Goal: Navigation & Orientation: Find specific page/section

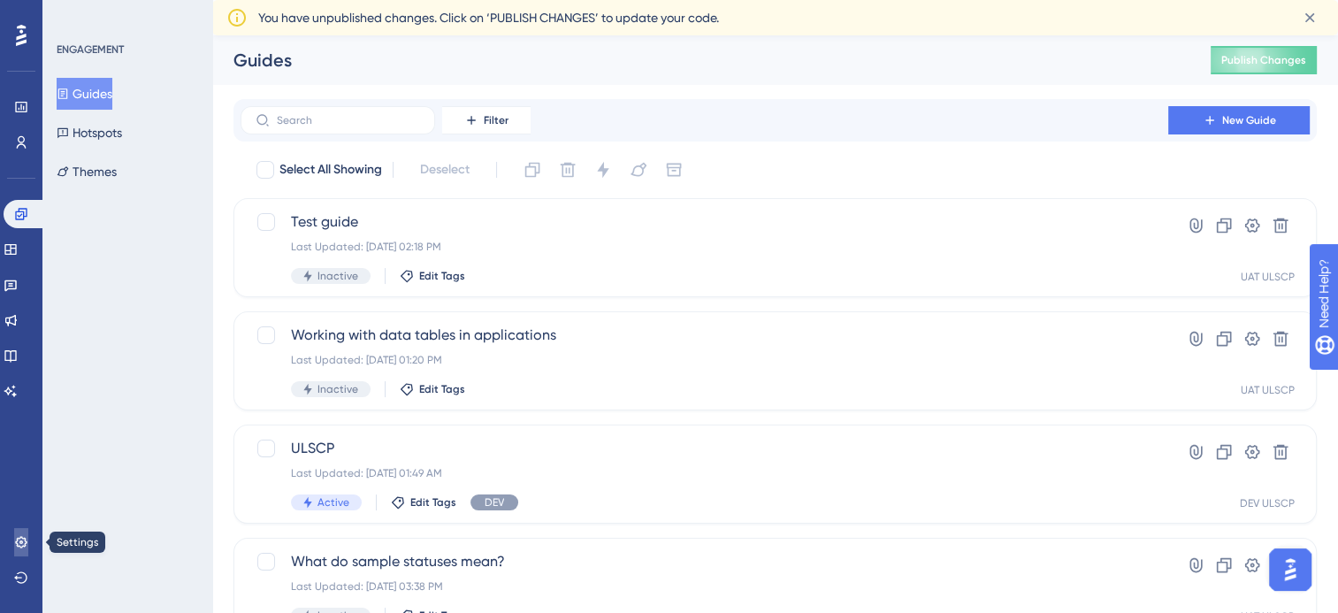
click at [26, 532] on link at bounding box center [21, 542] width 14 height 28
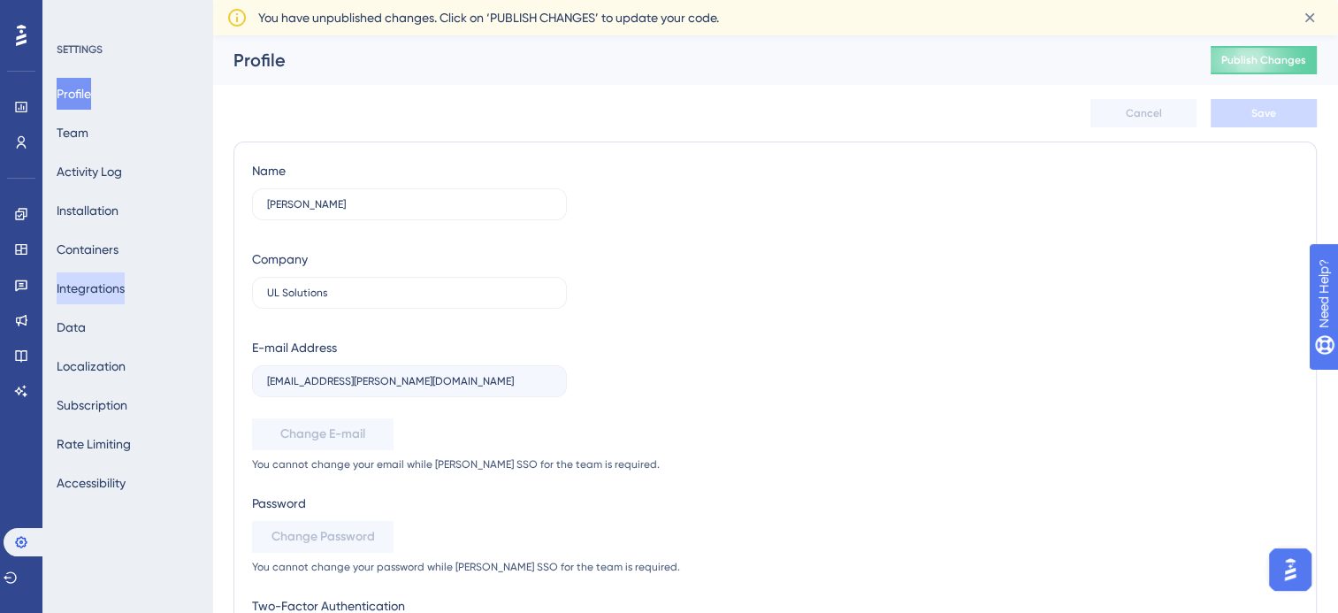
click at [125, 300] on button "Integrations" at bounding box center [91, 288] width 68 height 32
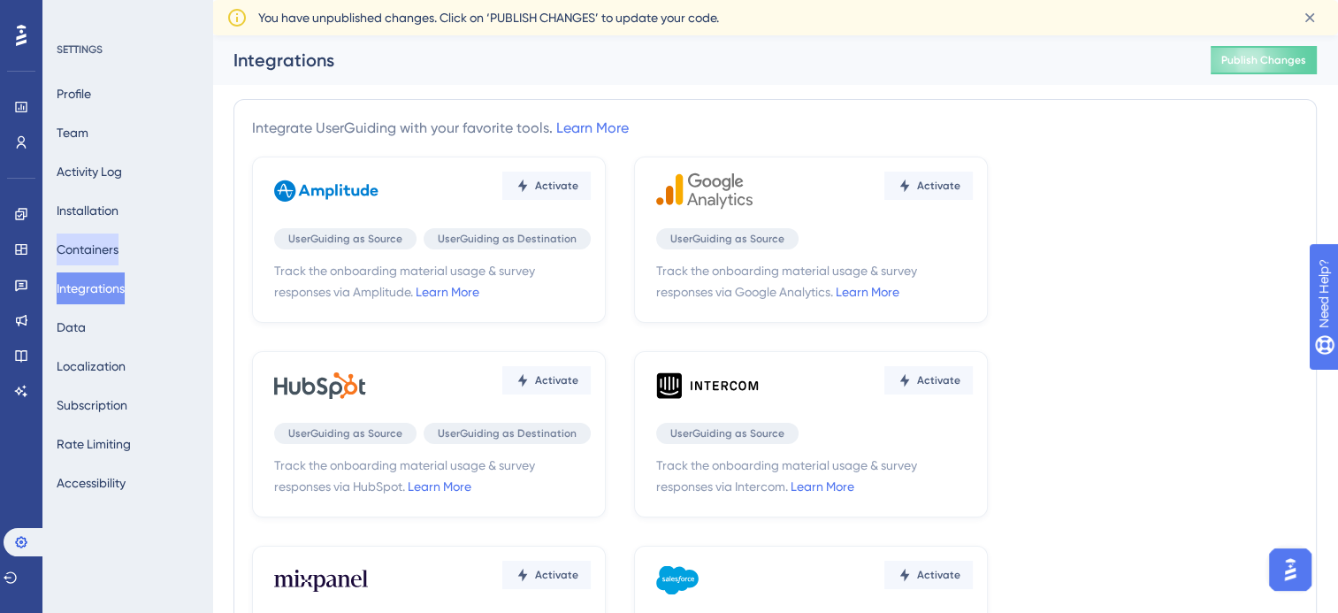
click at [119, 247] on button "Containers" at bounding box center [88, 249] width 62 height 32
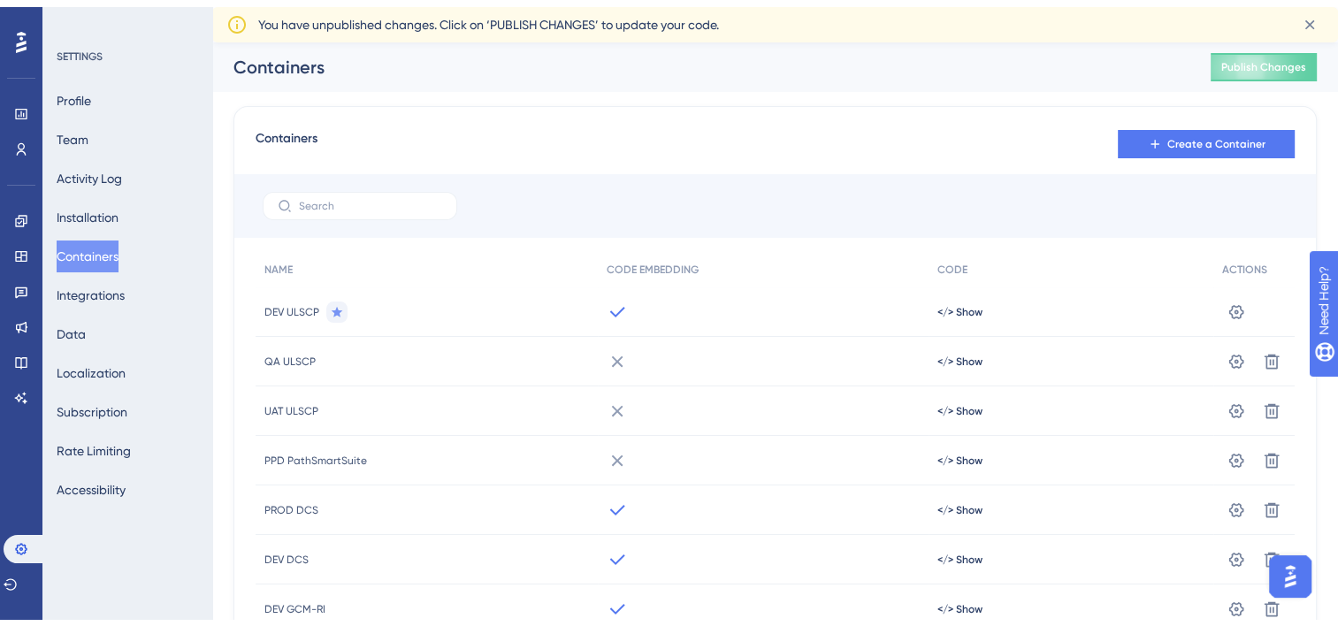
scroll to position [71, 0]
